Goal: Task Accomplishment & Management: Use online tool/utility

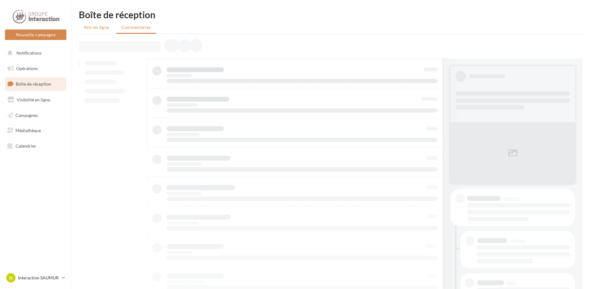
click at [115, 26] on li "Avis en ligne" at bounding box center [97, 27] width 37 height 11
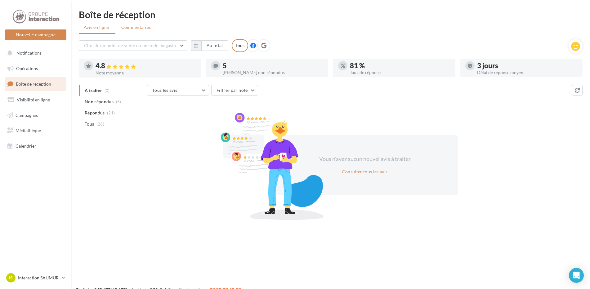
click at [141, 28] on span "Commentaires" at bounding box center [136, 27] width 30 height 6
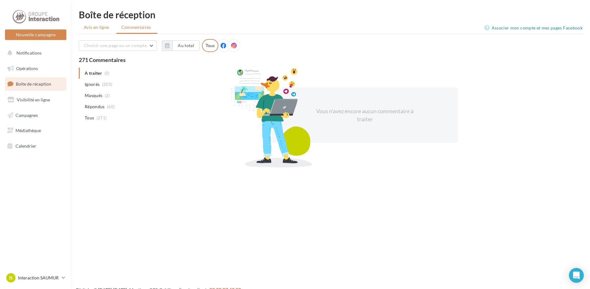
click at [88, 26] on span "Avis en ligne" at bounding box center [96, 27] width 25 height 6
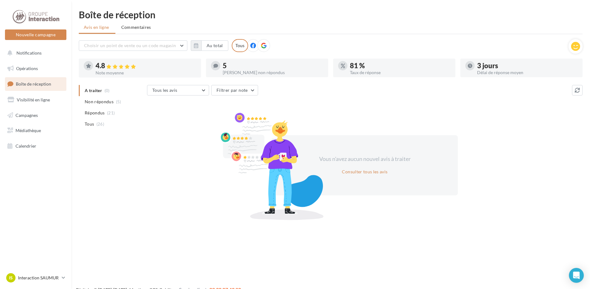
click at [127, 21] on div "Boîte de réception Avis en ligne Commentaires Choisir un point de vente ou un c…" at bounding box center [330, 114] width 519 height 208
click at [130, 25] on span "Commentaires" at bounding box center [136, 27] width 30 height 6
